Goal: Information Seeking & Learning: Check status

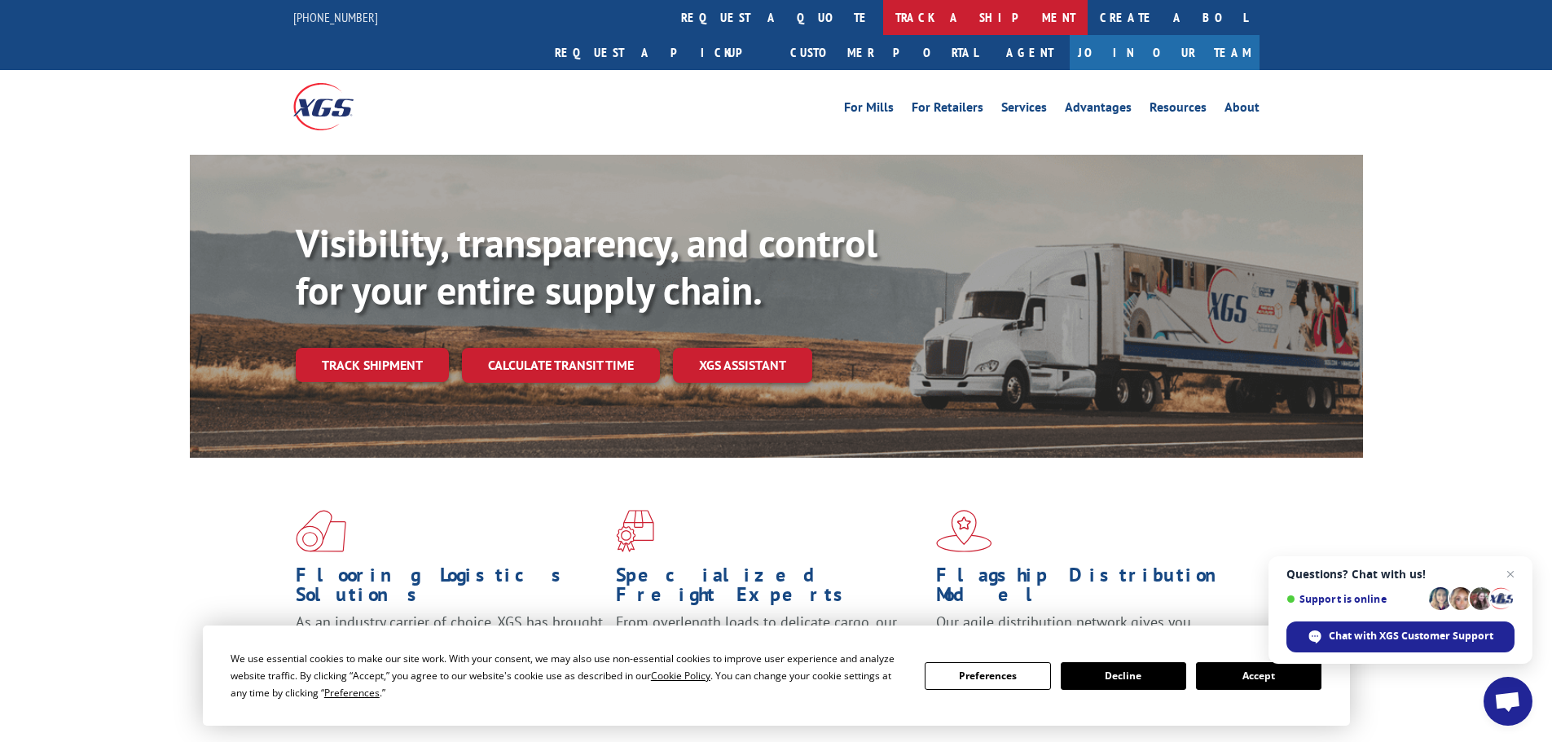
click at [883, 5] on link "track a shipment" at bounding box center [985, 17] width 205 height 35
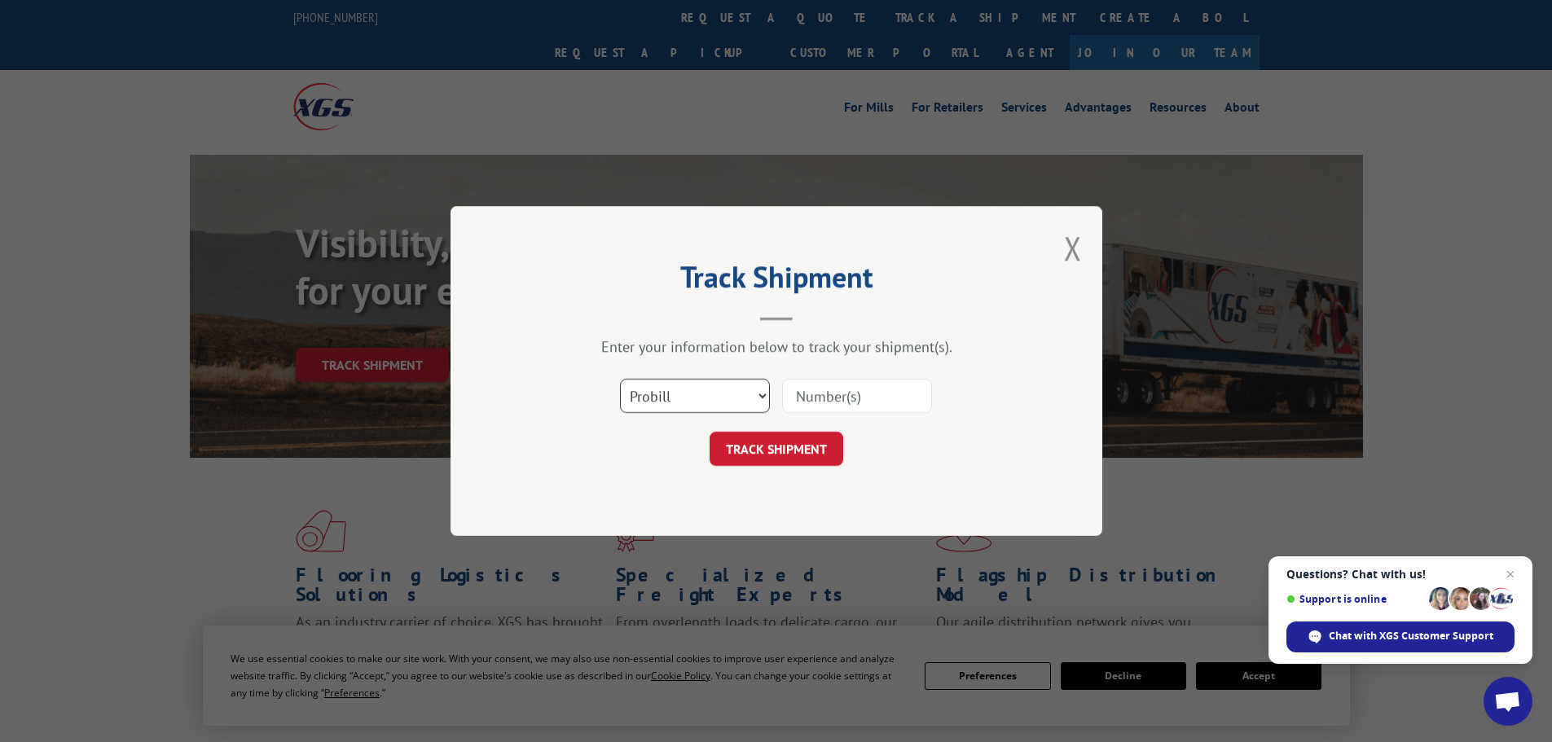
click at [680, 403] on select "Select category... Probill BOL PO" at bounding box center [695, 396] width 150 height 34
select select "po"
click at [620, 379] on select "Select category... Probill BOL PO" at bounding box center [695, 396] width 150 height 34
drag, startPoint x: 783, startPoint y: 393, endPoint x: 794, endPoint y: 393, distance: 10.6
click at [794, 393] on input at bounding box center [857, 396] width 150 height 34
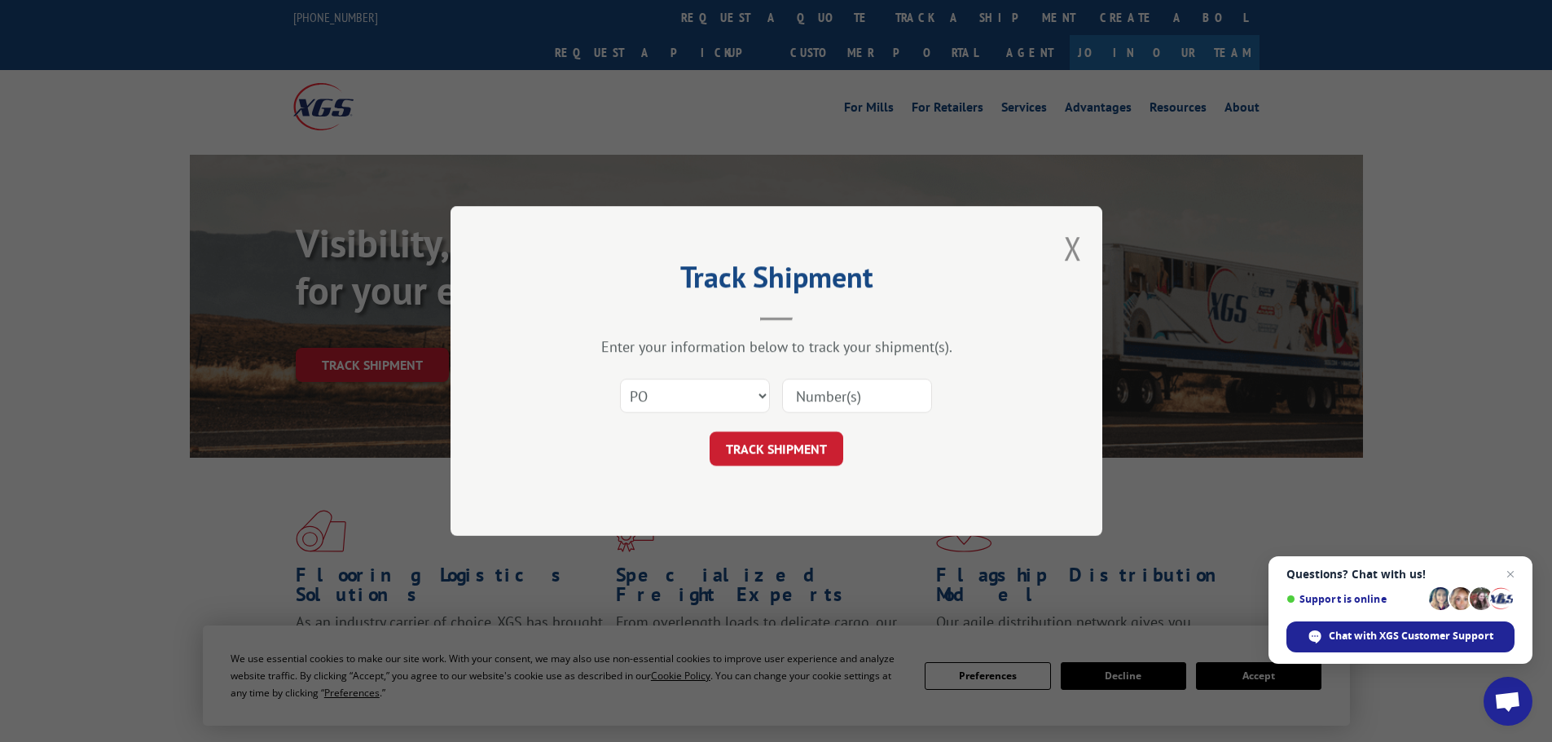
click at [803, 393] on input at bounding box center [857, 396] width 150 height 34
type input "18512921"
click at [710, 432] on button "TRACK SHIPMENT" at bounding box center [777, 449] width 134 height 34
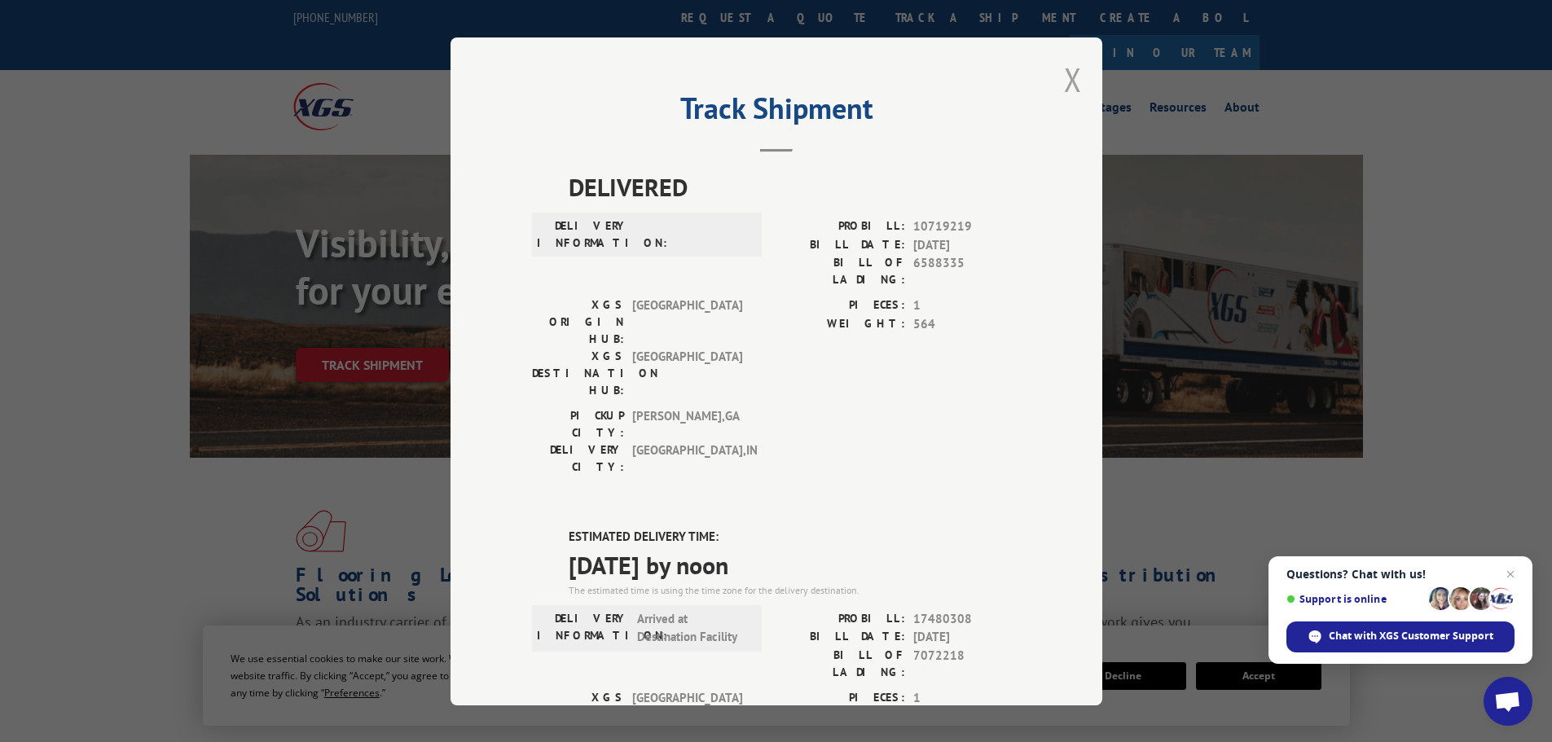
click at [1074, 84] on button "Close modal" at bounding box center [1073, 79] width 18 height 43
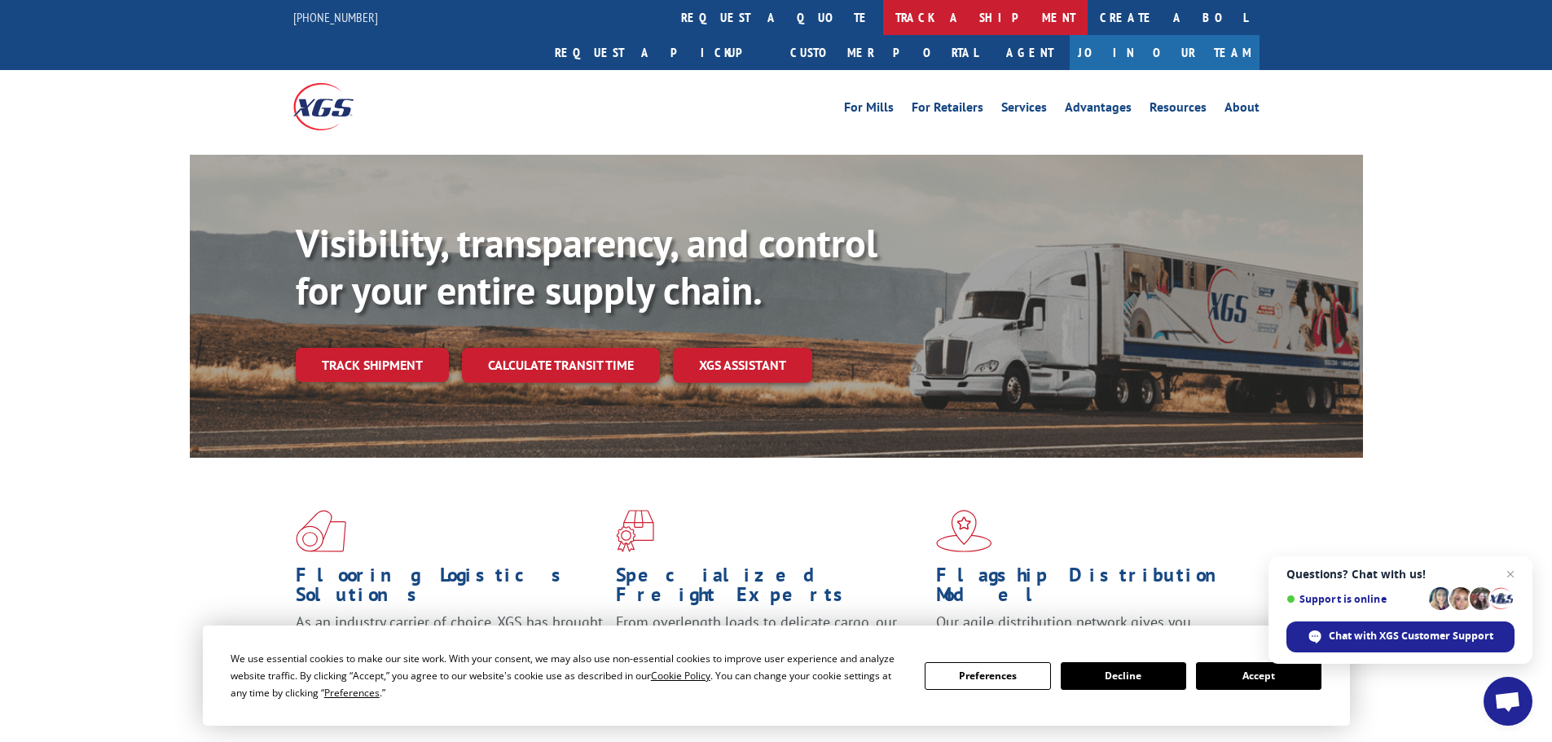
click at [883, 29] on link "track a shipment" at bounding box center [985, 17] width 205 height 35
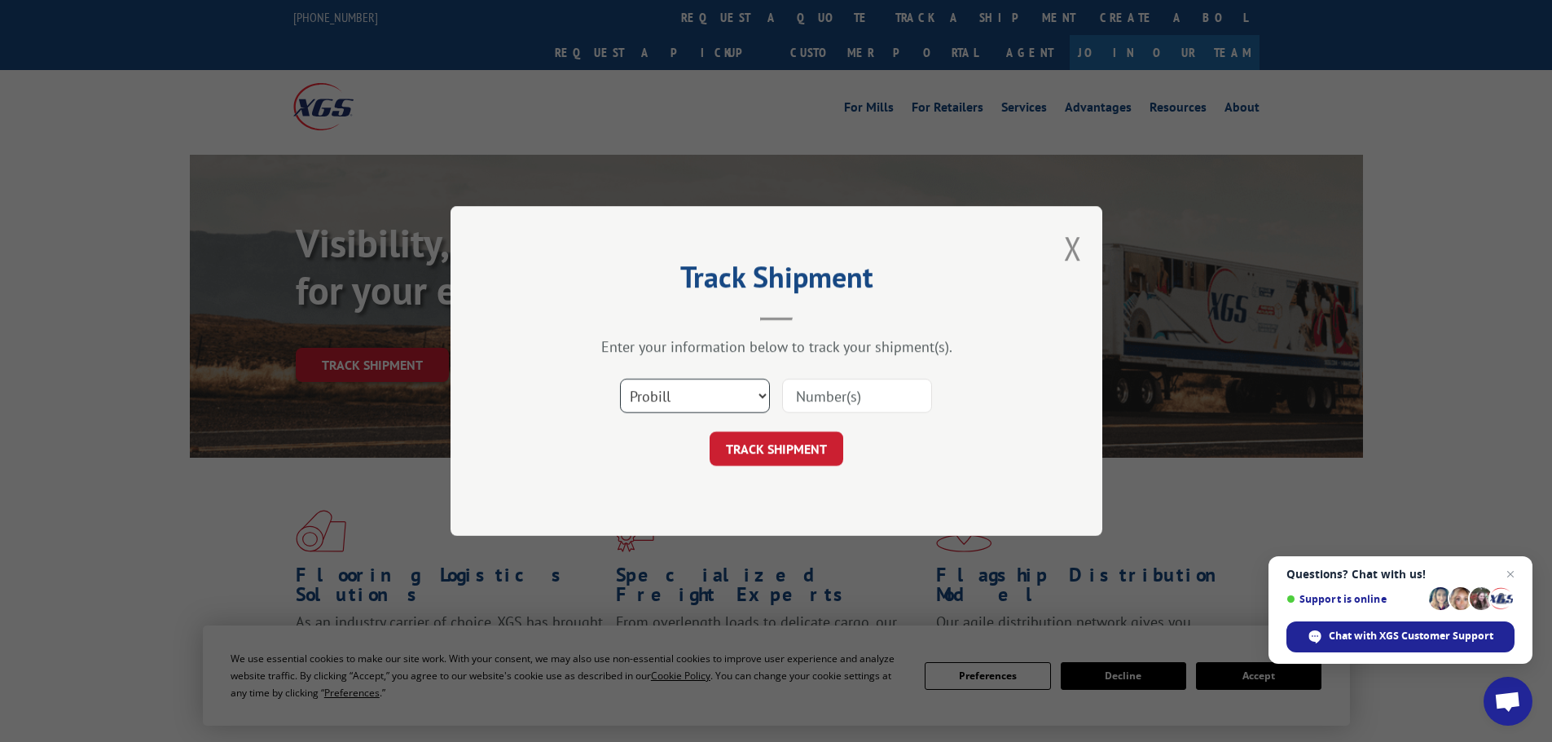
drag, startPoint x: 723, startPoint y: 395, endPoint x: 719, endPoint y: 411, distance: 15.8
click at [722, 399] on select "Select category... Probill BOL PO" at bounding box center [695, 396] width 150 height 34
select select "po"
click at [620, 379] on select "Select category... Probill BOL PO" at bounding box center [695, 396] width 150 height 34
click at [860, 394] on input at bounding box center [857, 396] width 150 height 34
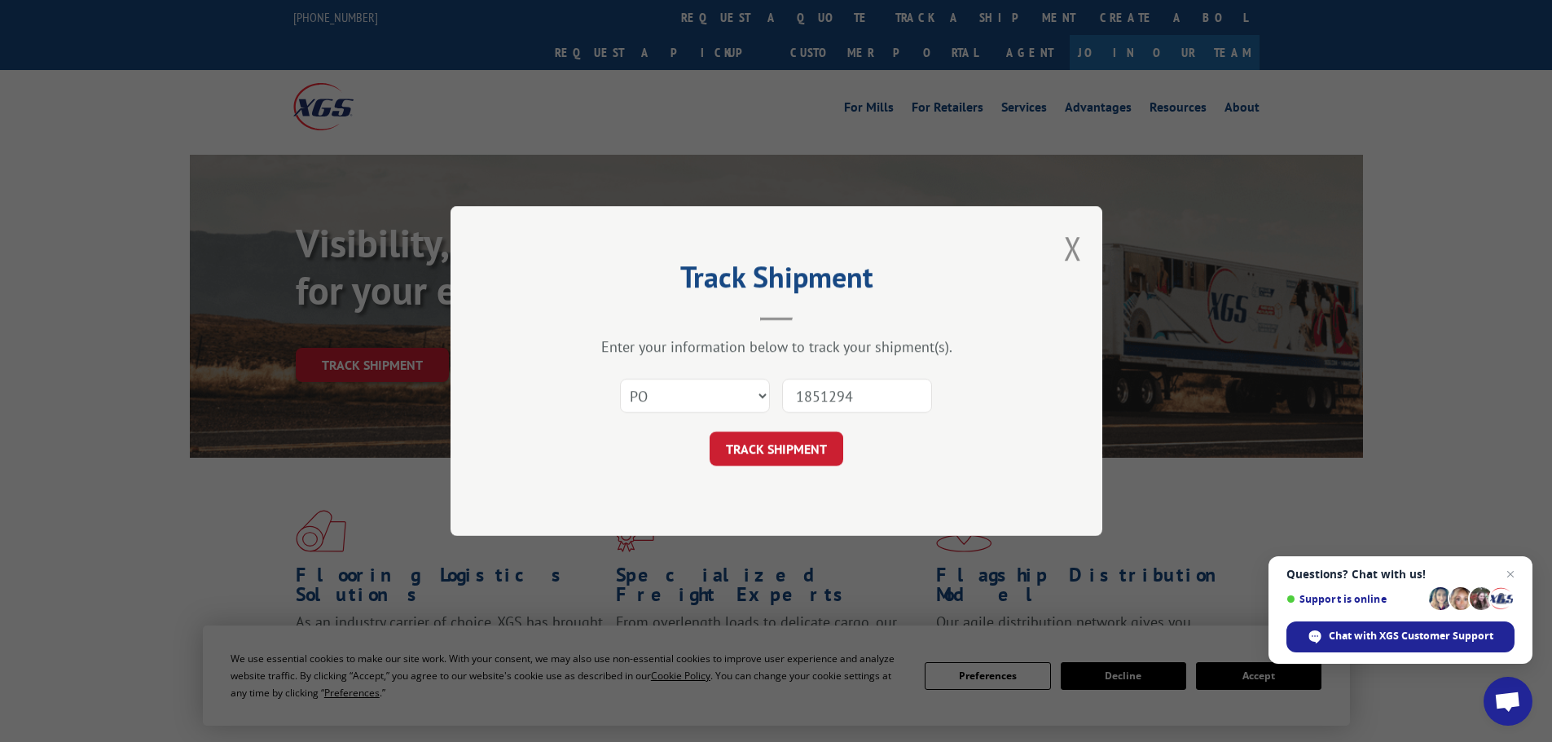
type input "18512946"
click button "TRACK SHIPMENT" at bounding box center [777, 449] width 134 height 34
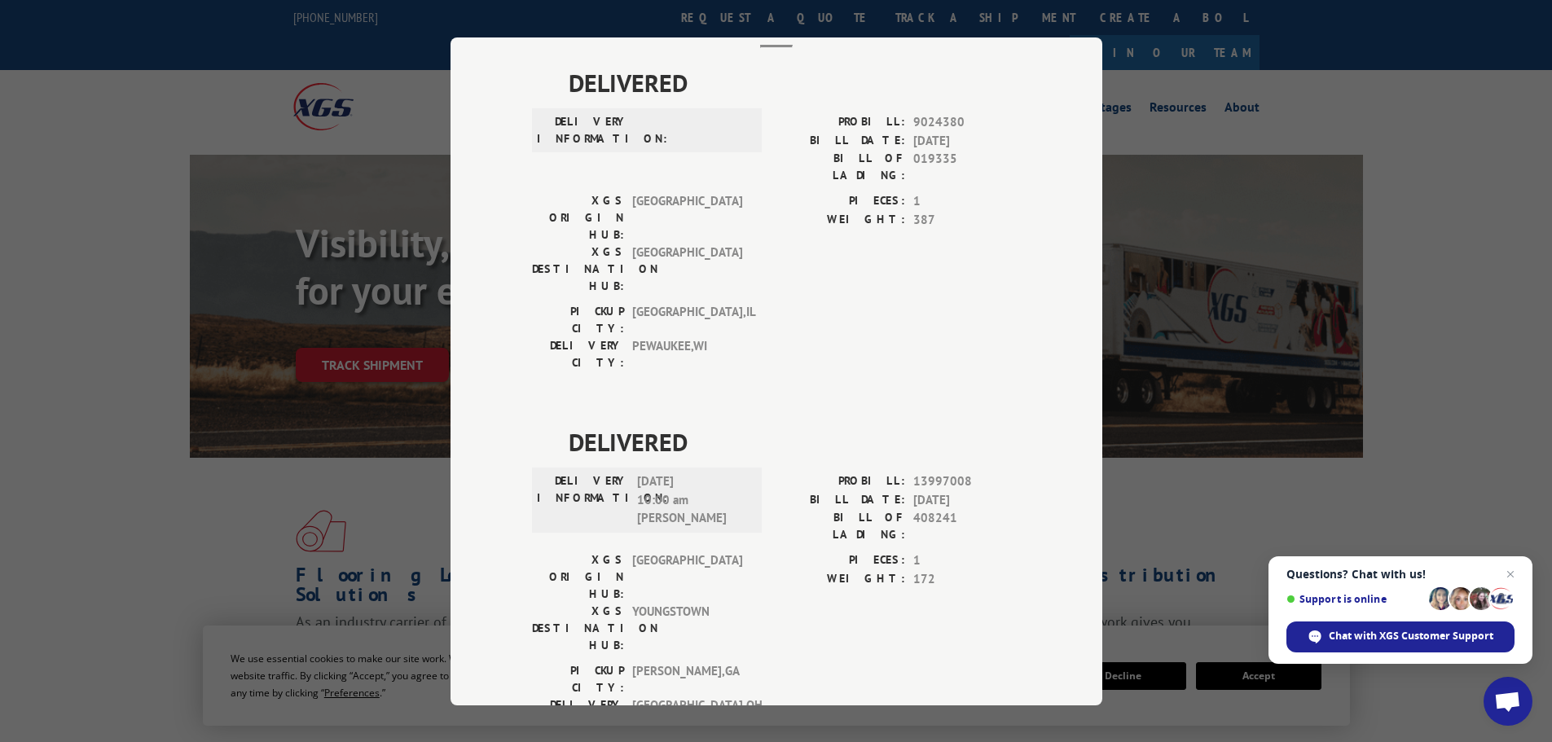
scroll to position [570, 0]
